Goal: Task Accomplishment & Management: Complete application form

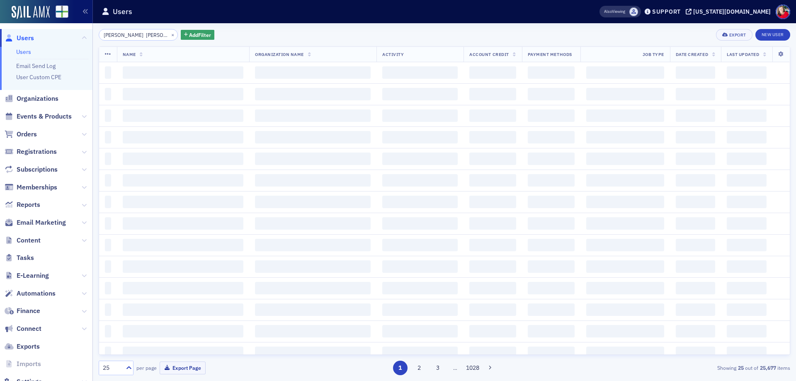
type input "[PERSON_NAME] [PERSON_NAME]"
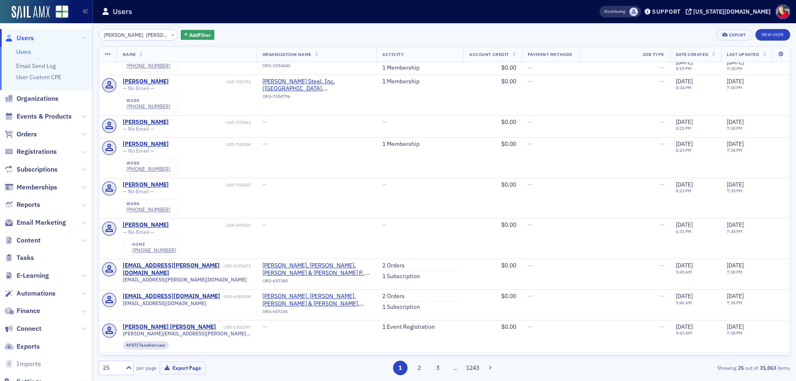
scroll to position [788, 0]
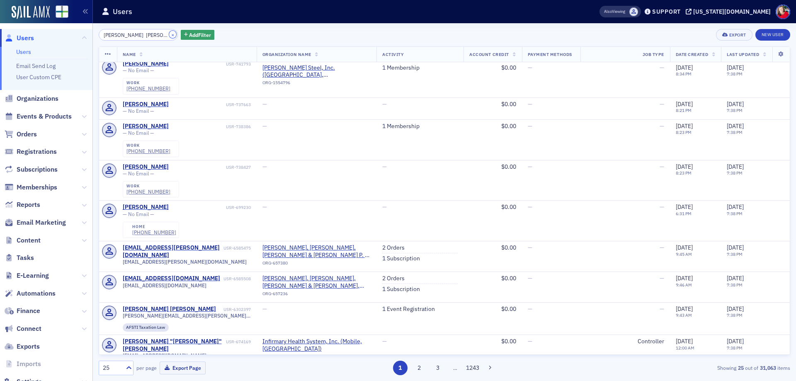
click at [169, 35] on button "×" at bounding box center [172, 34] width 7 height 7
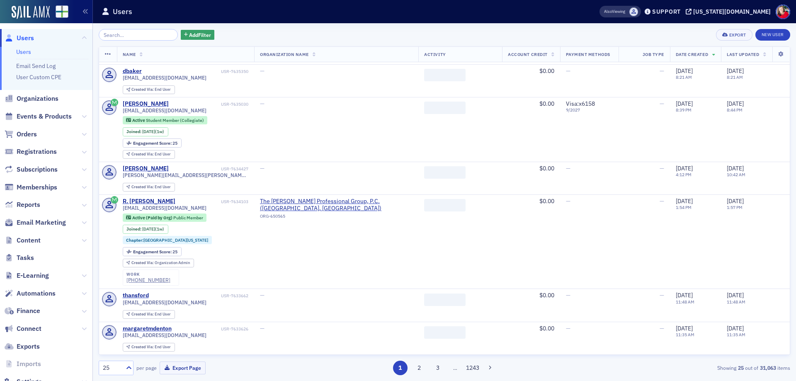
scroll to position [693, 0]
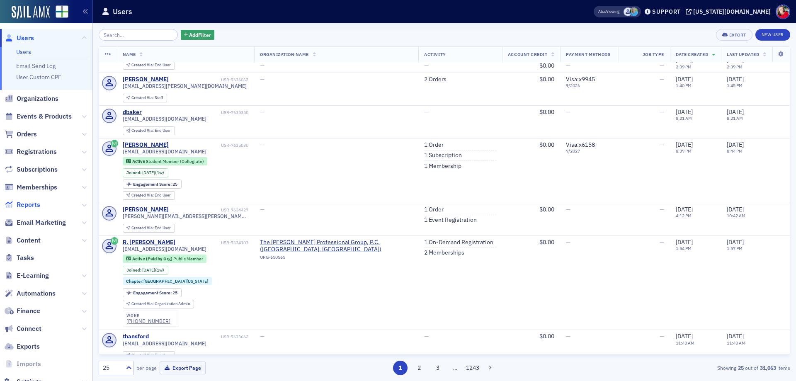
click at [38, 206] on span "Reports" at bounding box center [29, 204] width 24 height 9
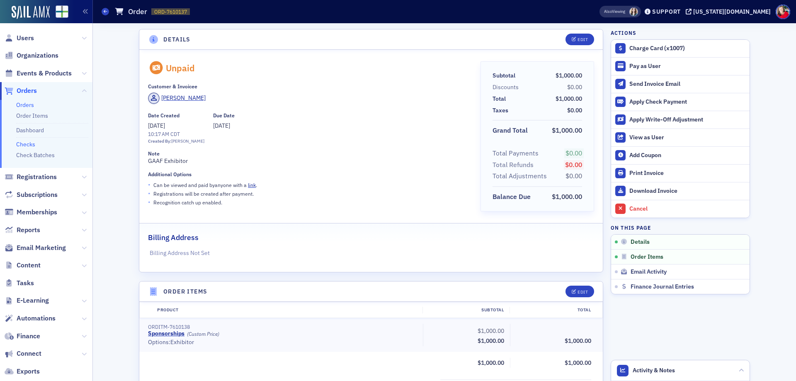
click at [26, 143] on link "Checks" at bounding box center [25, 144] width 19 height 7
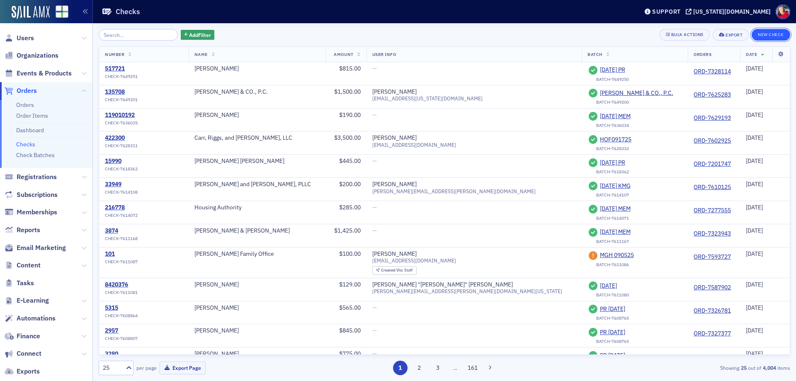
click at [774, 32] on button "New Check" at bounding box center [770, 35] width 39 height 12
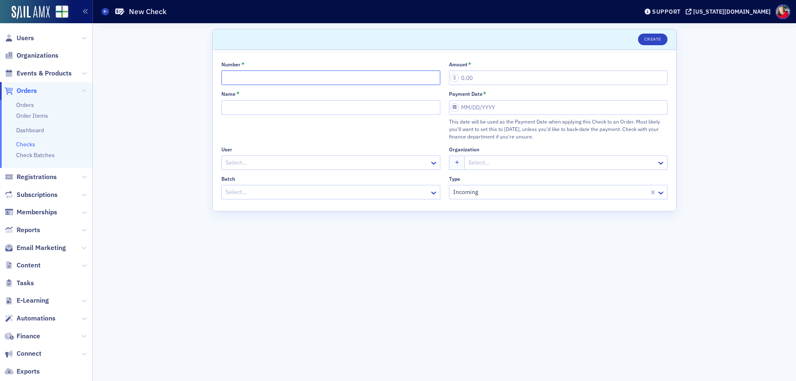
click at [267, 81] on input "Number *" at bounding box center [330, 77] width 219 height 15
type input "7223423998"
click at [267, 111] on input "Name *" at bounding box center [330, 107] width 219 height 15
type input "Smart Bank"
select select "8"
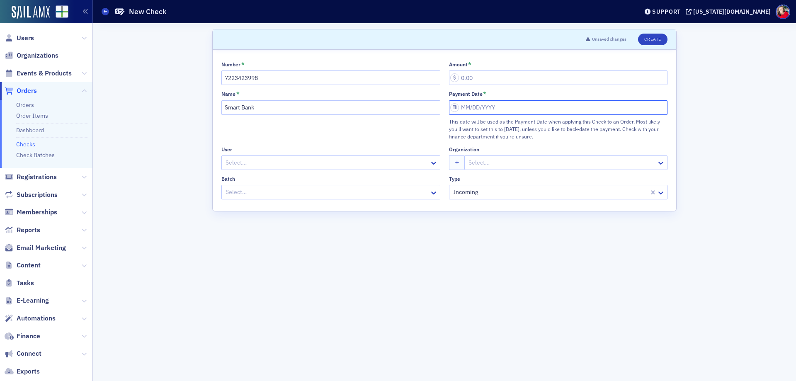
select select "2025"
click at [469, 217] on div "29" at bounding box center [469, 214] width 10 height 10
type input "09/29/2025"
click at [473, 72] on input "Amount *" at bounding box center [558, 77] width 219 height 15
type input "1,000.00"
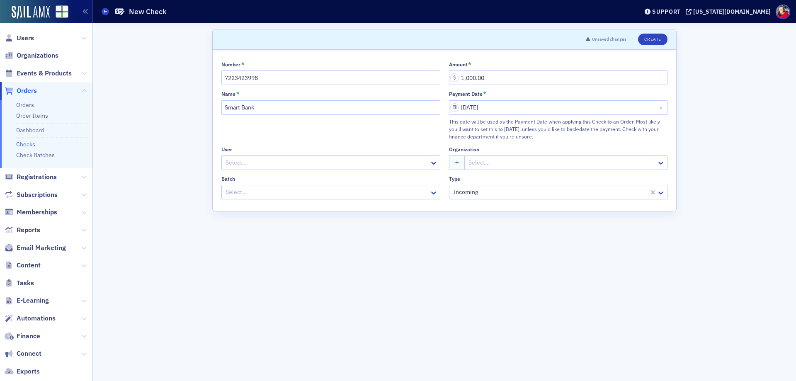
click at [272, 158] on div at bounding box center [327, 163] width 204 height 10
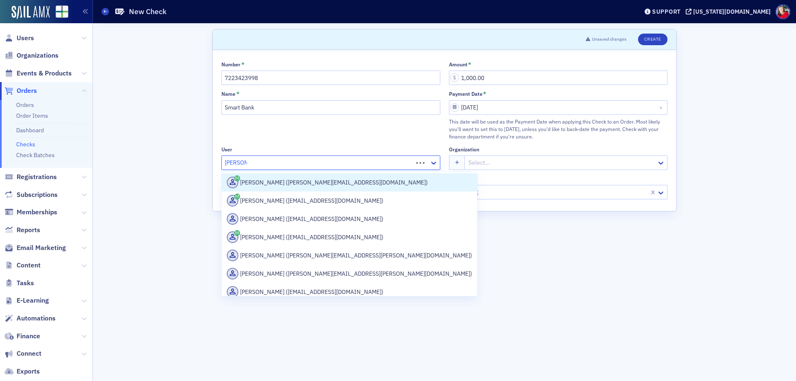
type input "jay baker"
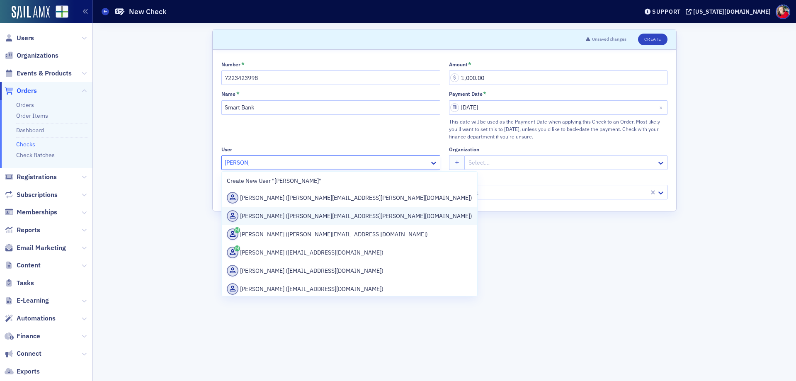
click at [280, 217] on div "Jay Baker (jay.baker@smartbank.com)" at bounding box center [349, 216] width 245 height 12
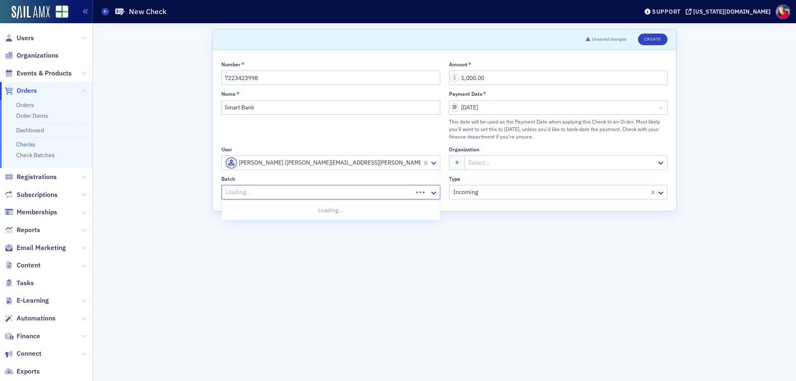
click at [384, 189] on div at bounding box center [318, 192] width 187 height 10
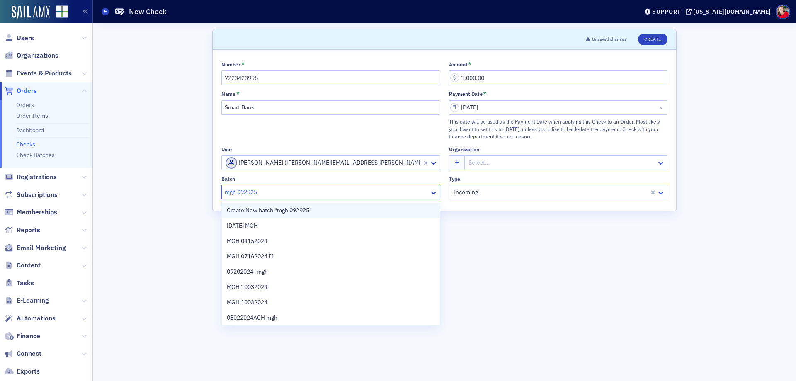
click at [348, 212] on div "Create New batch "mgh 092925"" at bounding box center [331, 210] width 208 height 9
type input "mgh 092925"
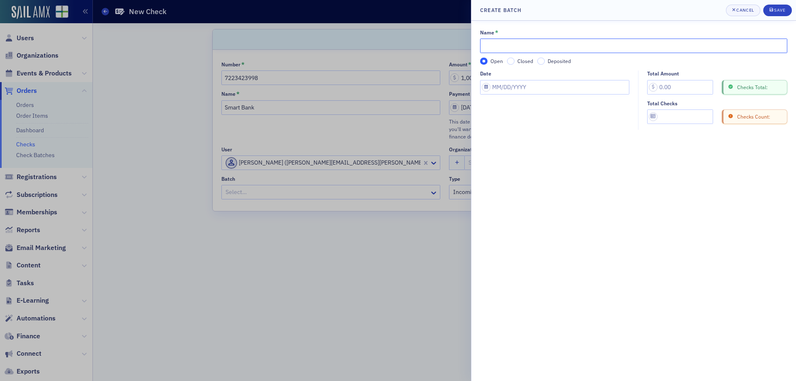
click at [548, 48] on input "Name *" at bounding box center [633, 46] width 307 height 15
type input "mgh 092925"
click at [541, 62] on input "Deposited" at bounding box center [540, 61] width 7 height 7
select select "8"
select select "2025"
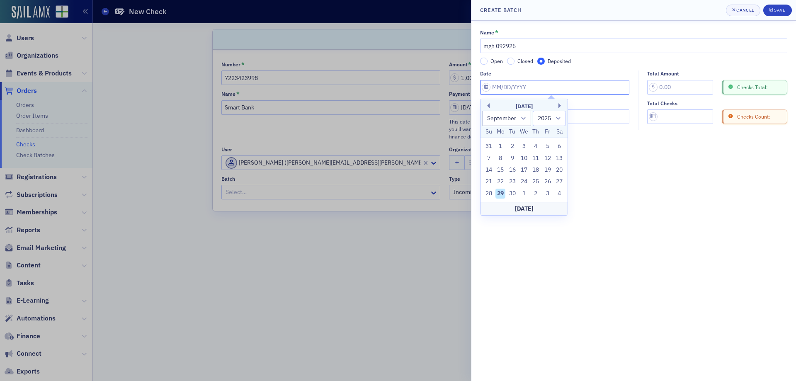
click at [538, 83] on input "Date" at bounding box center [554, 87] width 149 height 15
click at [497, 194] on div "29" at bounding box center [500, 194] width 10 height 10
type input "09/29/2025"
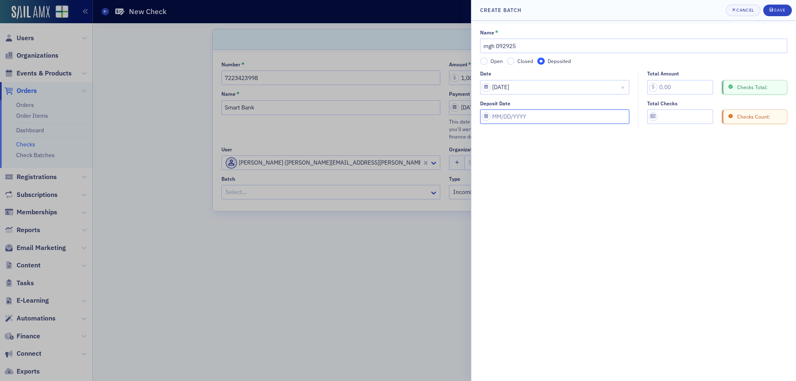
select select "8"
select select "2025"
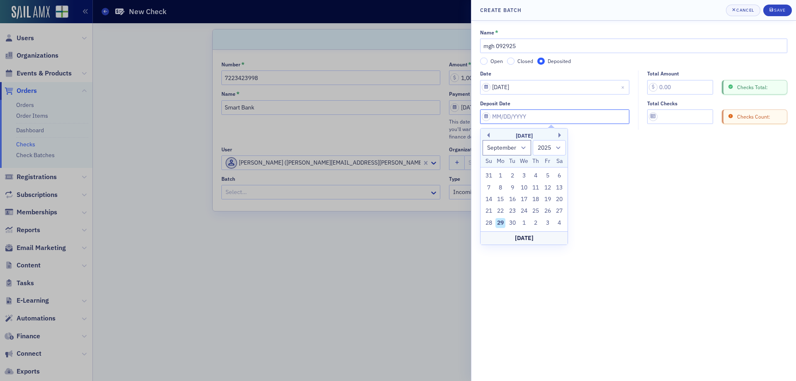
click at [506, 116] on input "Deposit Date" at bounding box center [554, 116] width 149 height 15
click at [499, 220] on div "29" at bounding box center [500, 223] width 10 height 10
type input "09/29/2025"
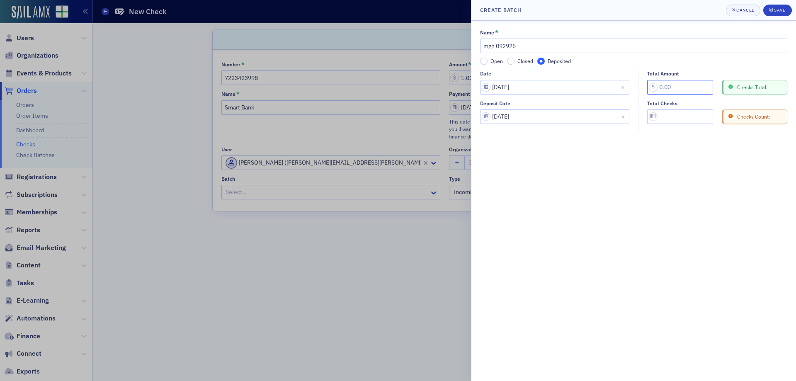
click at [674, 85] on input "Total Amount" at bounding box center [680, 87] width 66 height 15
type input "1,000.00"
click at [675, 122] on input "Total Checks" at bounding box center [680, 116] width 66 height 15
type input "1"
click at [786, 10] on button "Save" at bounding box center [777, 11] width 29 height 12
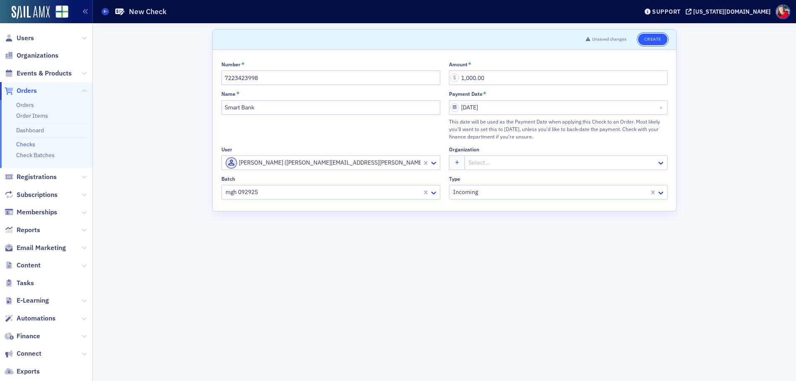
click at [654, 39] on button "Create" at bounding box center [652, 40] width 29 height 12
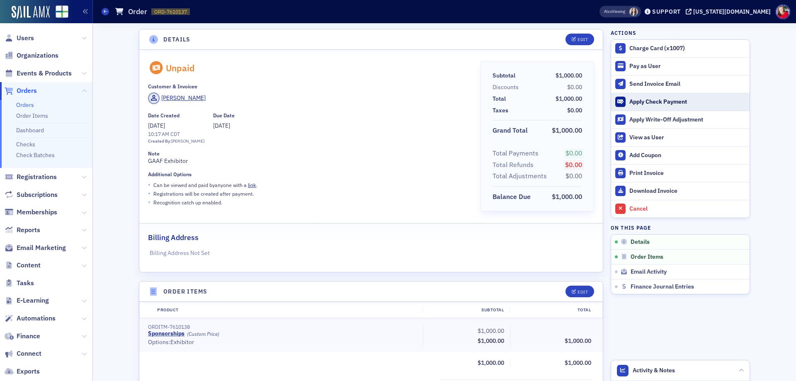
click at [652, 104] on div "Apply Check Payment" at bounding box center [687, 101] width 116 height 7
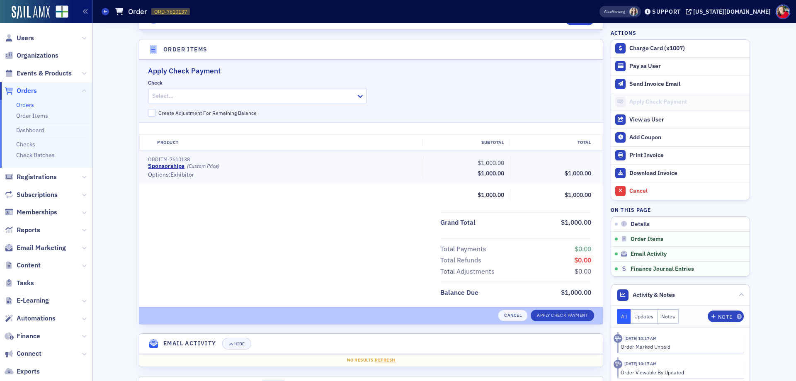
scroll to position [254, 0]
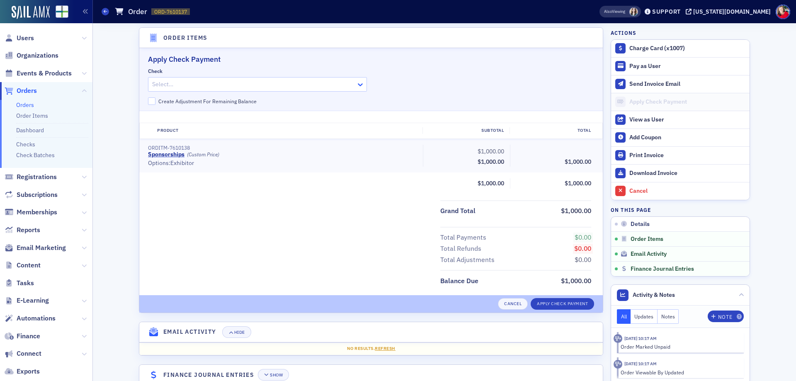
click at [358, 85] on icon at bounding box center [360, 84] width 5 height 3
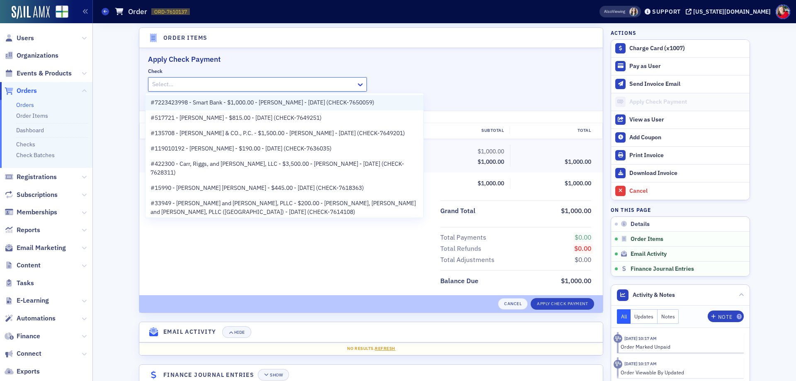
click at [320, 102] on span "#7223423998 - Smart Bank - $1,000.00 - Jay Baker - 9/29/2025 (CHECK-7650059)" at bounding box center [262, 102] width 224 height 9
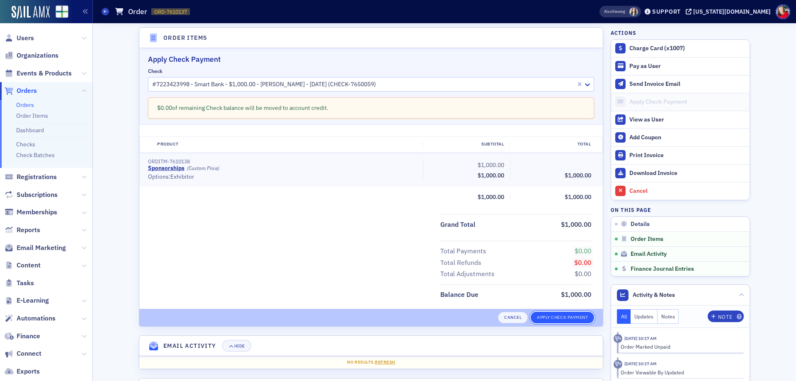
click at [550, 318] on button "Apply Check Payment" at bounding box center [562, 318] width 63 height 12
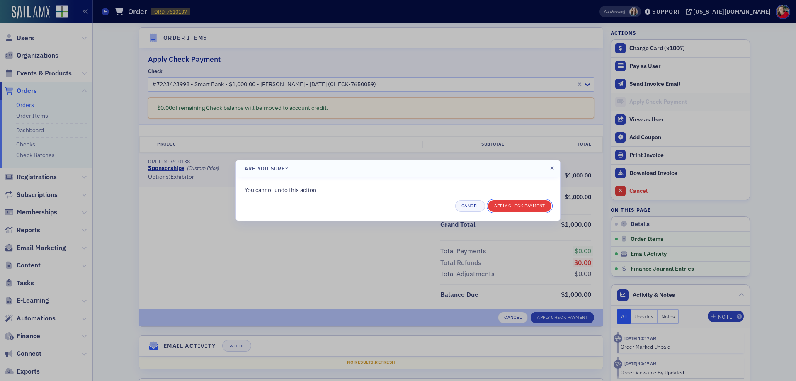
click at [530, 207] on button "Apply Check Payment" at bounding box center [519, 206] width 63 height 12
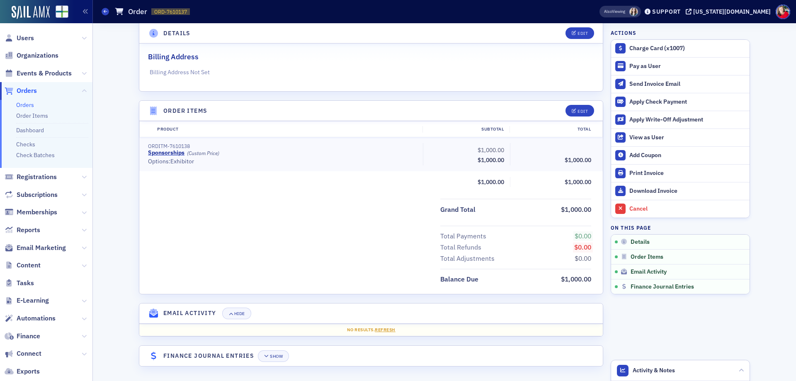
scroll to position [181, 0]
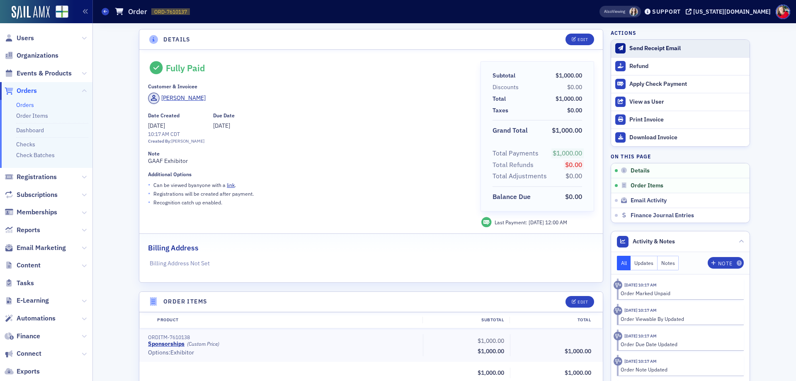
click at [649, 49] on div "Send Receipt Email" at bounding box center [687, 48] width 116 height 7
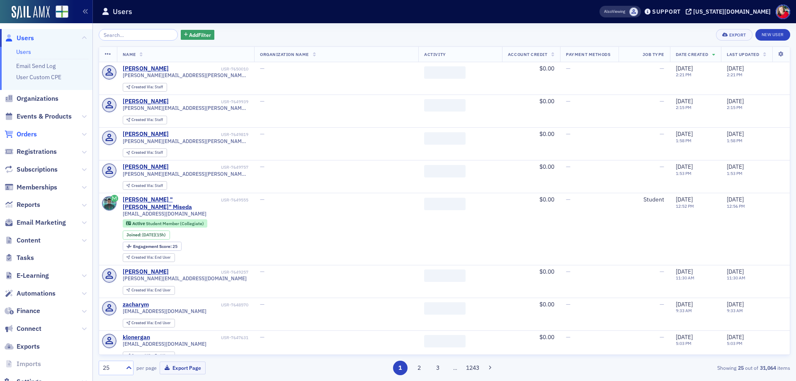
click at [30, 134] on span "Orders" at bounding box center [27, 134] width 20 height 9
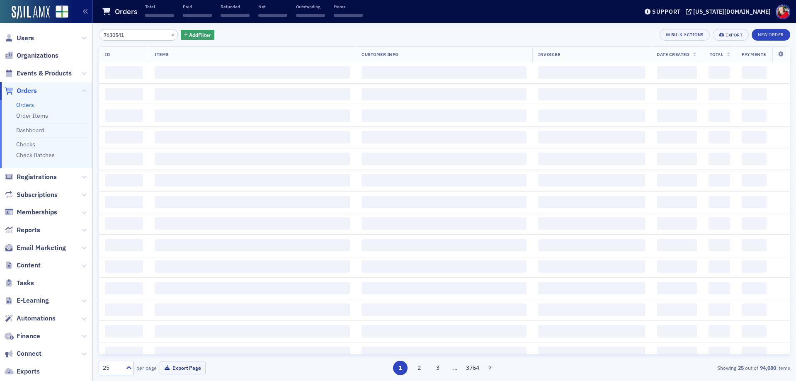
type input "7630541"
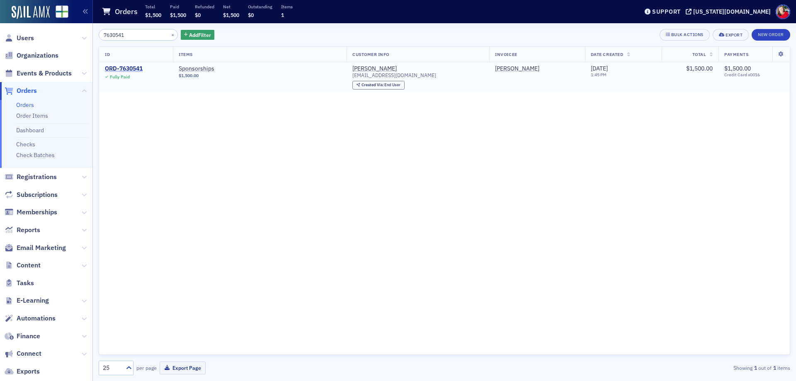
click at [121, 68] on div "ORD-7630541" at bounding box center [124, 68] width 38 height 7
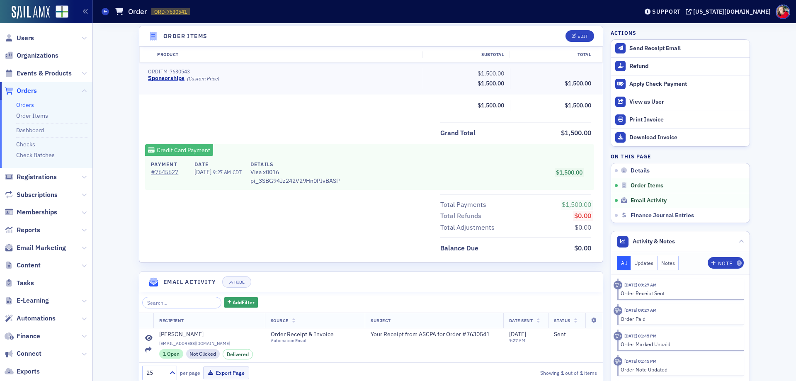
scroll to position [337, 0]
